Goal: Task Accomplishment & Management: Manage account settings

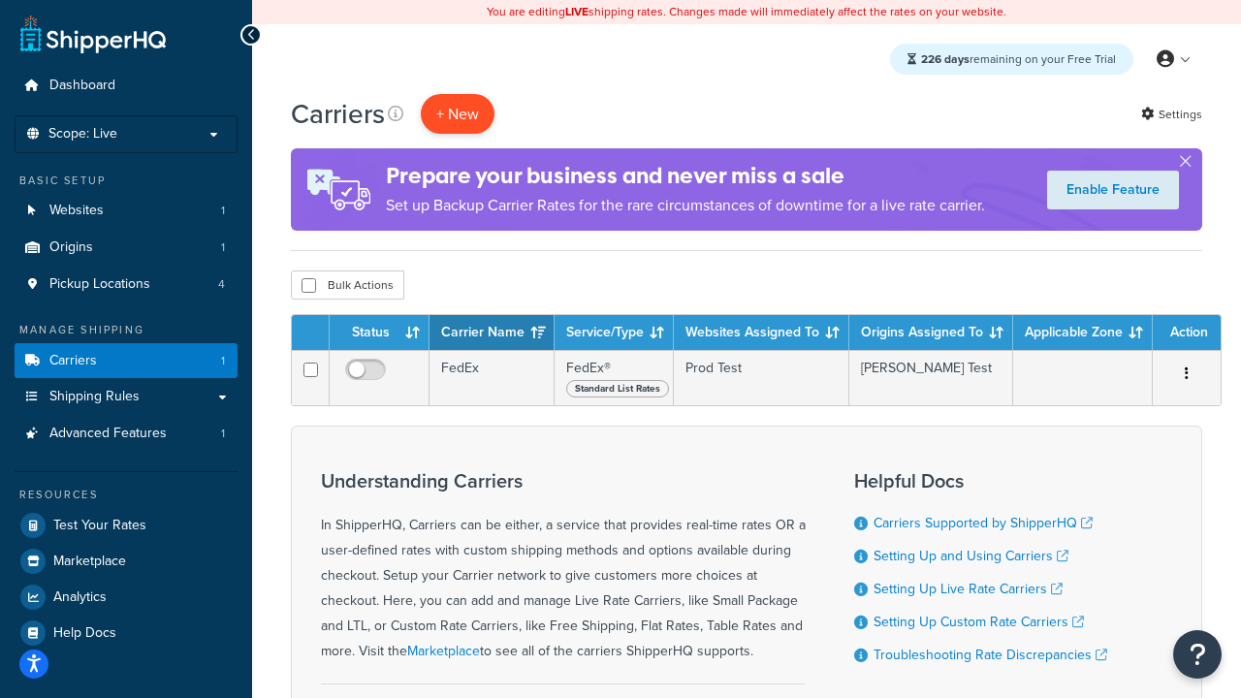
click at [458, 114] on button "+ New" at bounding box center [458, 114] width 74 height 40
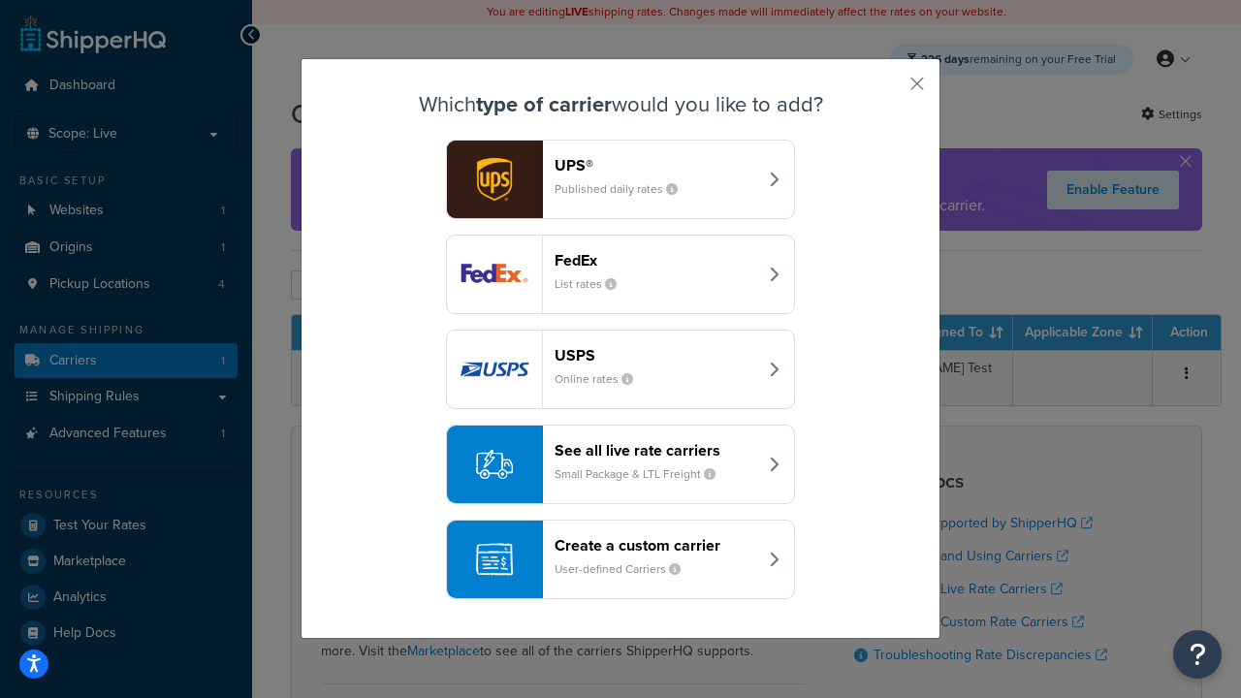
click at [621, 275] on div "FedEx List rates" at bounding box center [656, 274] width 203 height 47
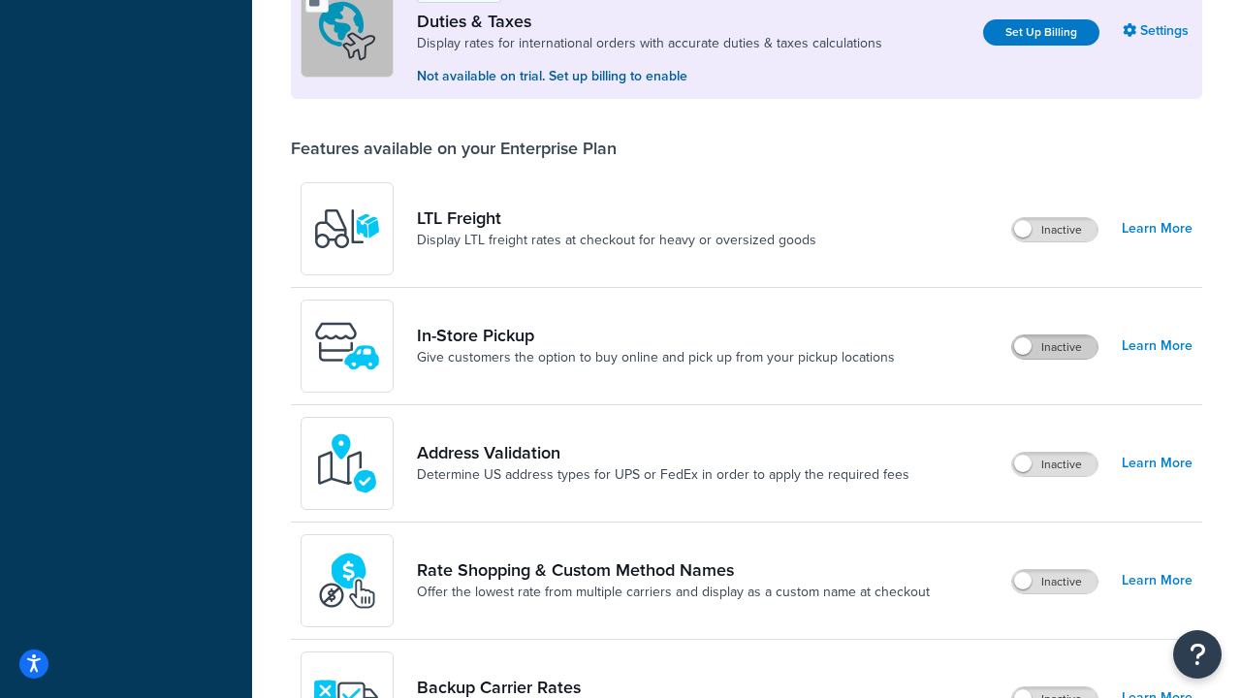
scroll to position [594, 0]
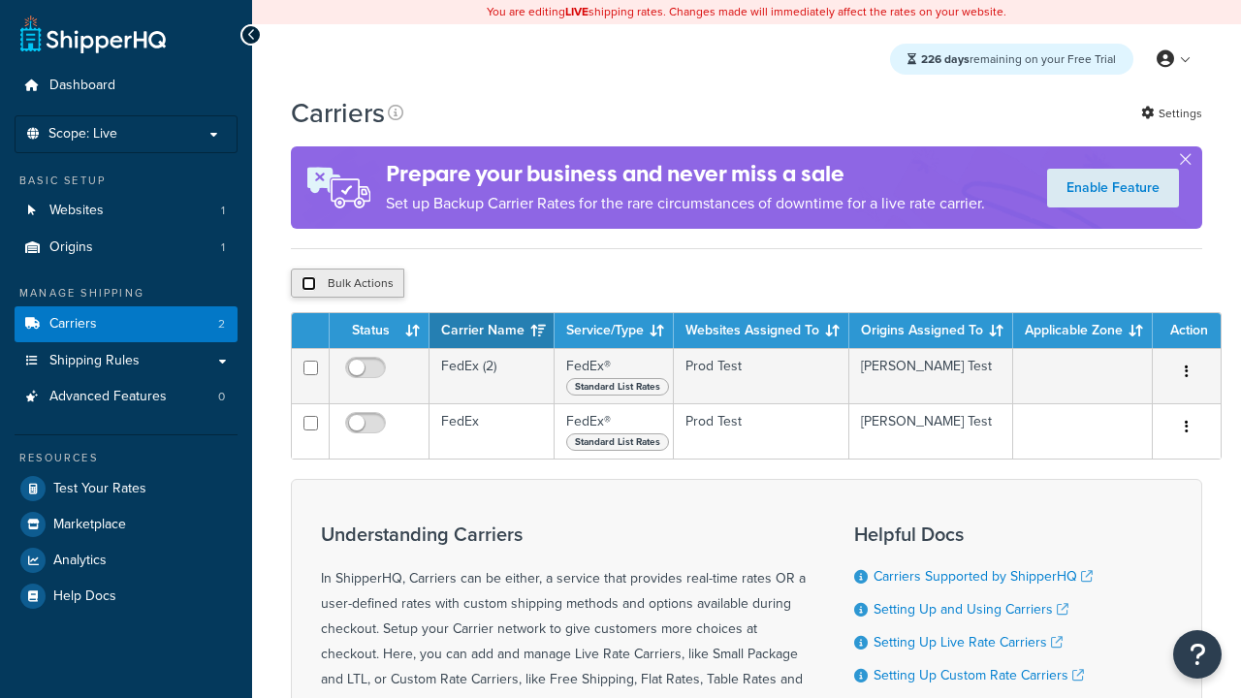
click at [308, 285] on input "checkbox" at bounding box center [309, 283] width 15 height 15
checkbox input "true"
click at [0, 0] on button "Delete" at bounding box center [0, 0] width 0 height 0
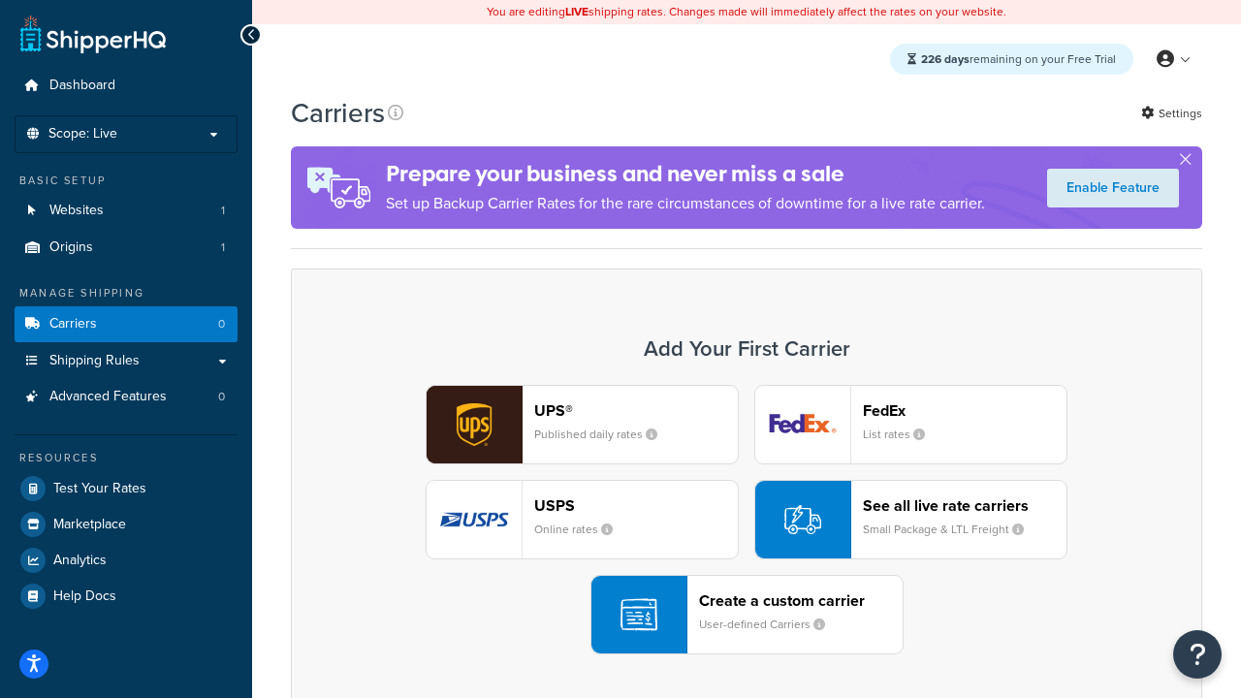
click at [965, 411] on header "FedEx" at bounding box center [965, 410] width 204 height 18
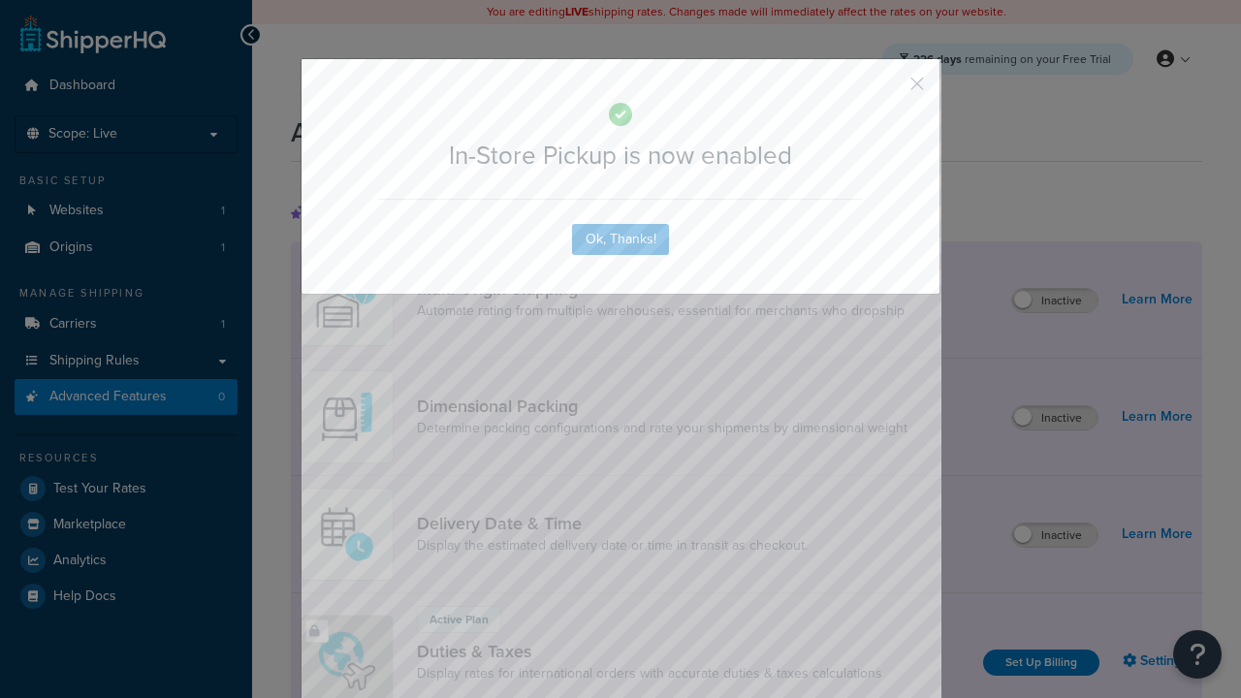
scroll to position [630, 0]
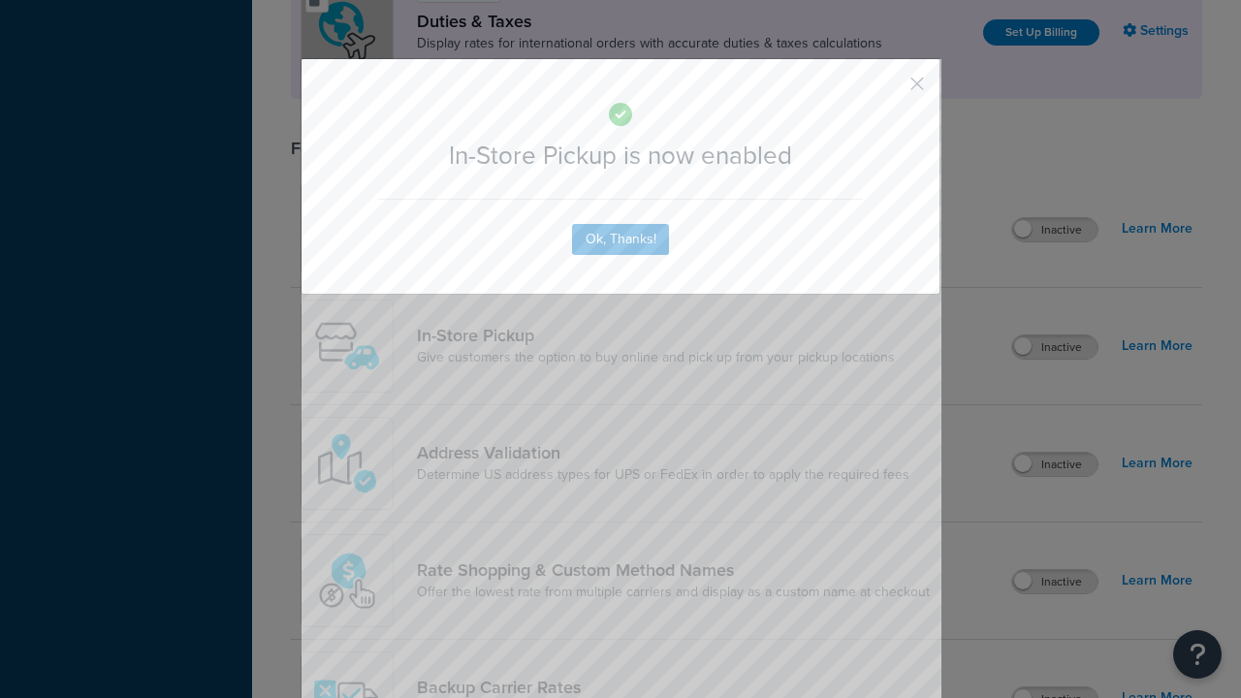
click at [888, 90] on button "button" at bounding box center [888, 90] width 5 height 5
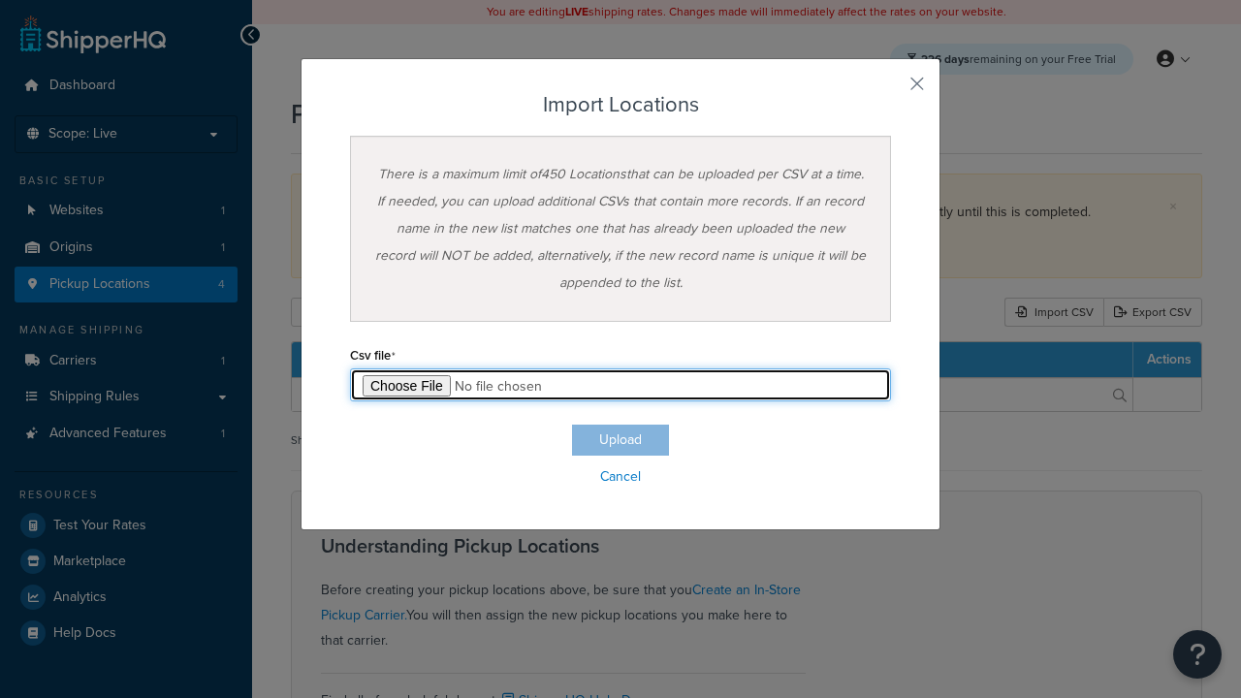
click at [621, 385] on input "file" at bounding box center [620, 385] width 541 height 33
type input "C:\fakepath\importLocationsSuccess.csv"
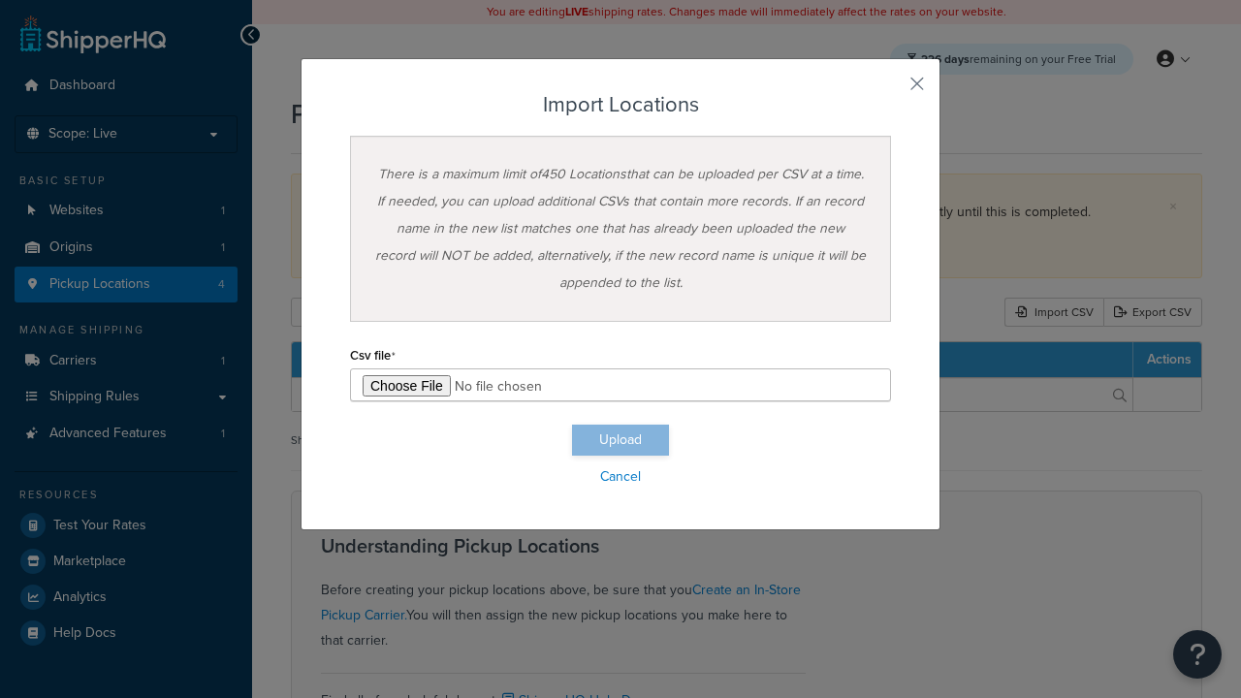
click at [621, 440] on button "Upload" at bounding box center [620, 440] width 97 height 31
